Goal: Find specific page/section: Find specific page/section

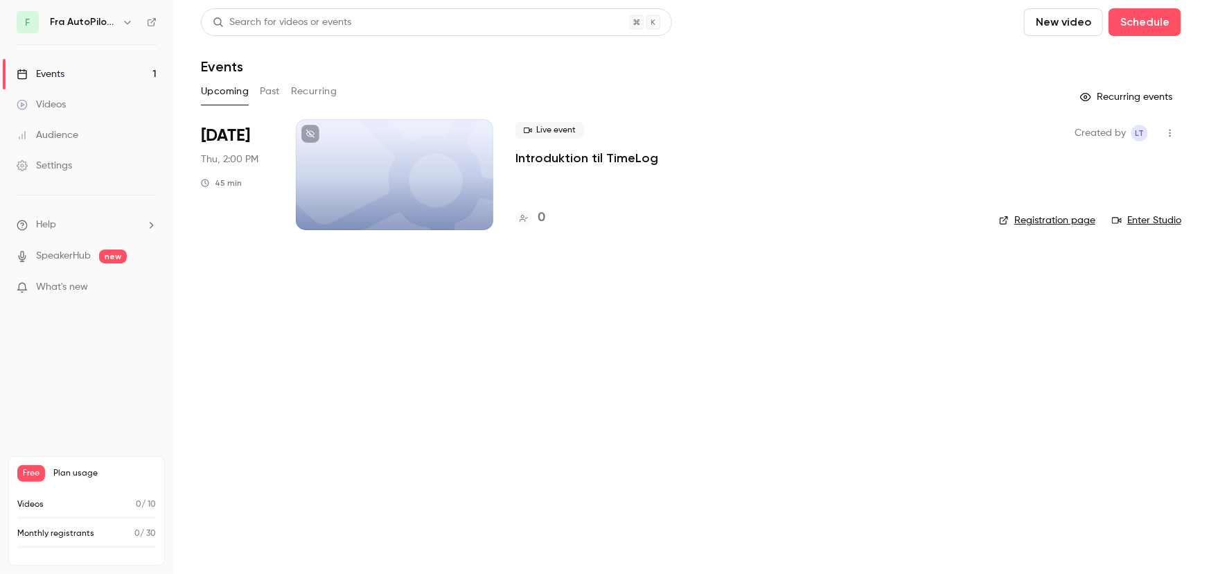
click at [53, 73] on div "Events" at bounding box center [41, 74] width 48 height 14
click at [57, 128] on div "Audience" at bounding box center [48, 135] width 62 height 14
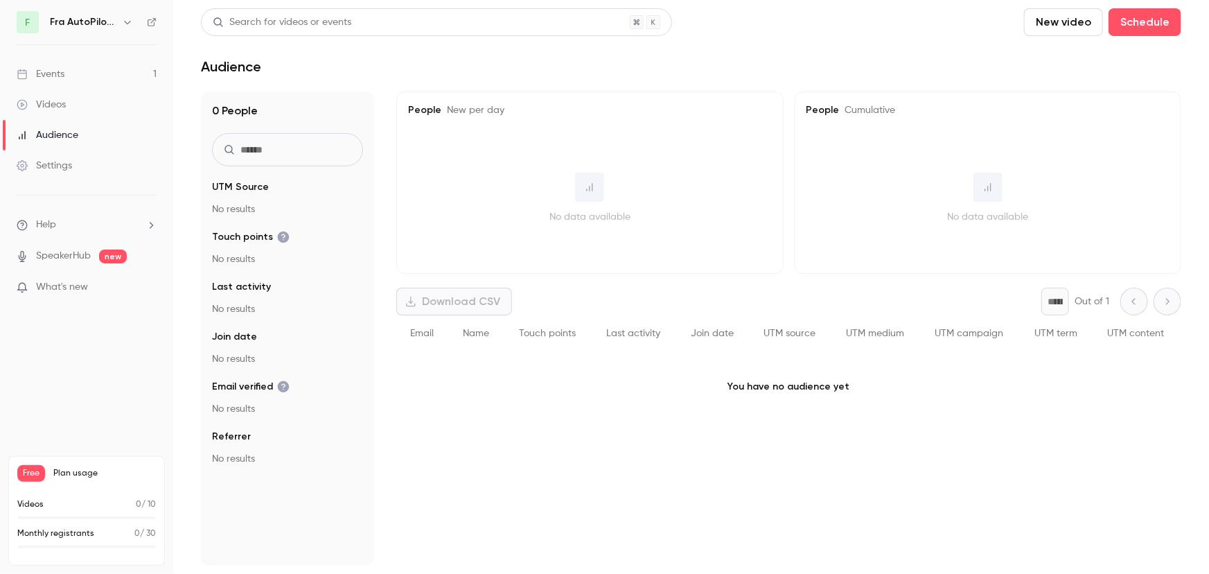
click at [742, 411] on p "You have no audience yet" at bounding box center [788, 386] width 785 height 69
